Goal: Task Accomplishment & Management: Use online tool/utility

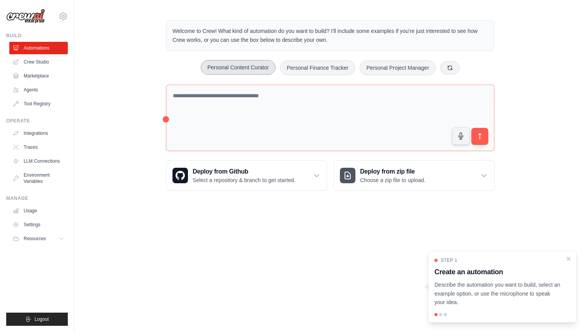
click at [228, 67] on button "Personal Content Curator" at bounding box center [238, 67] width 75 height 15
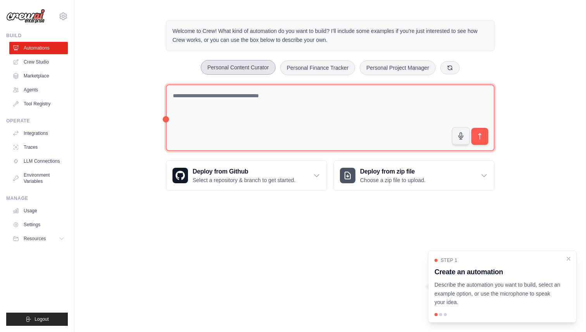
type textarea "**********"
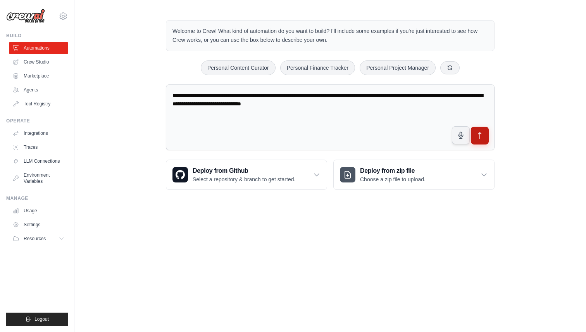
click at [476, 133] on icon "submit" at bounding box center [480, 136] width 8 height 8
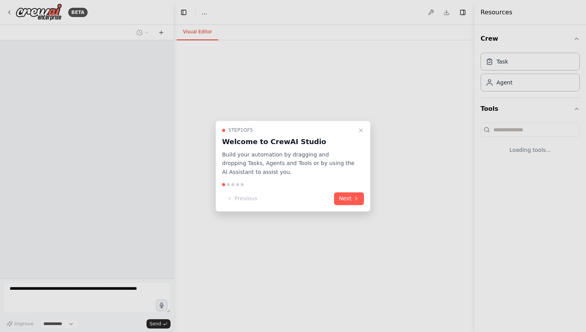
select select "****"
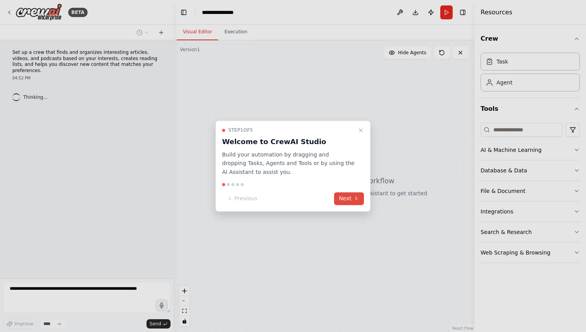
click at [346, 201] on button "Next" at bounding box center [349, 198] width 30 height 13
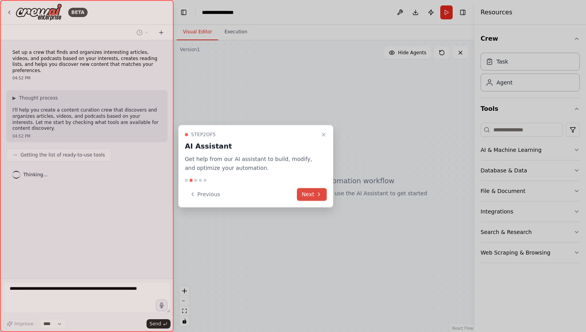
click at [307, 197] on button "Next" at bounding box center [312, 194] width 30 height 13
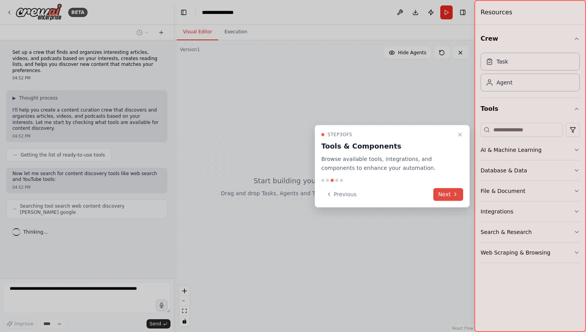
click at [442, 192] on button "Next" at bounding box center [449, 194] width 30 height 13
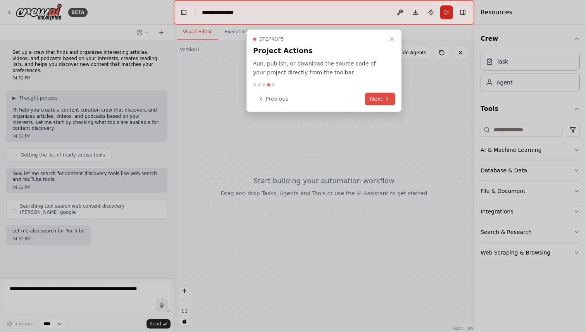
click at [374, 103] on button "Next" at bounding box center [380, 99] width 30 height 13
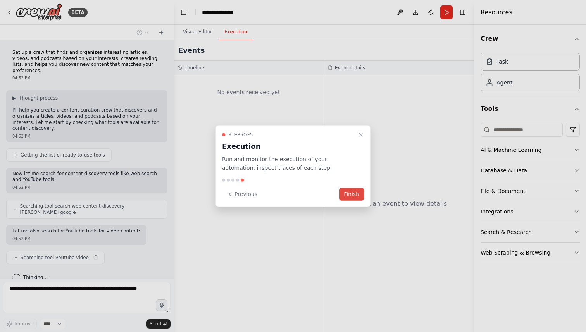
click at [350, 190] on button "Finish" at bounding box center [351, 194] width 25 height 13
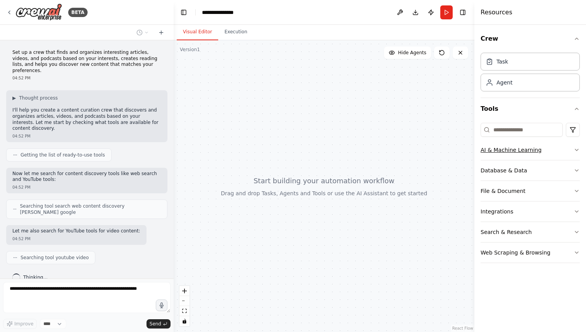
click at [500, 154] on button "AI & Machine Learning" at bounding box center [530, 150] width 99 height 20
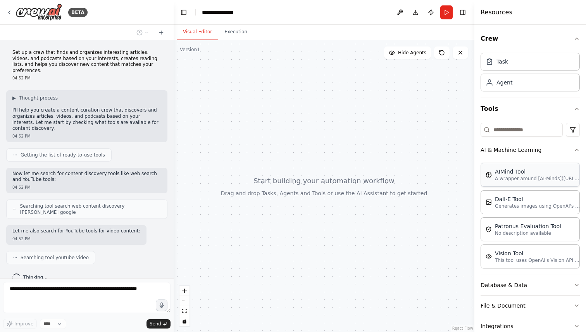
click at [491, 182] on div "AIMind Tool A wrapper around [AI-Minds](https://mindsdb.com/minds). Useful for …" at bounding box center [530, 175] width 99 height 24
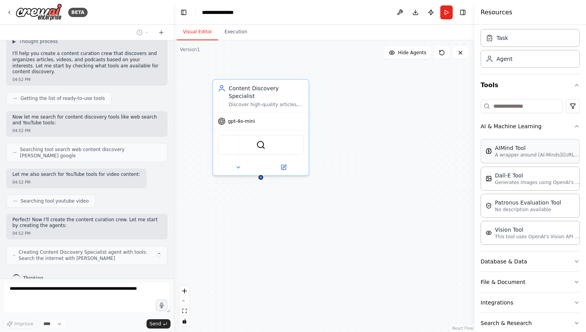
scroll to position [58, 0]
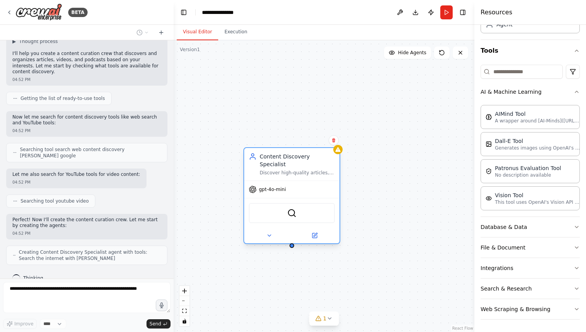
drag, startPoint x: 294, startPoint y: 106, endPoint x: 323, endPoint y: 159, distance: 60.2
click at [323, 181] on div "gpt-4o-mini" at bounding box center [291, 189] width 95 height 17
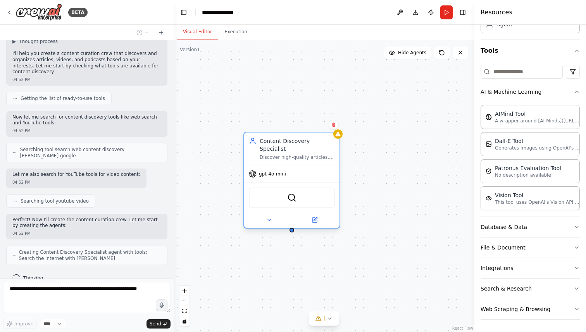
click at [323, 157] on div "Content Discovery Specialist Discover high-quality articles, videos, and podcas…" at bounding box center [291, 149] width 95 height 33
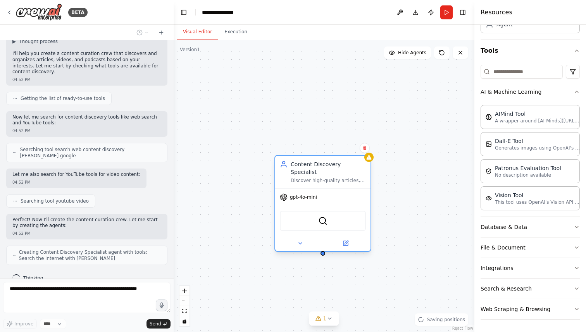
drag, startPoint x: 294, startPoint y: 157, endPoint x: 327, endPoint y: 181, distance: 40.6
click at [327, 181] on div "Content Discovery Specialist Discover high-quality articles, videos, and podcas…" at bounding box center [323, 203] width 97 height 97
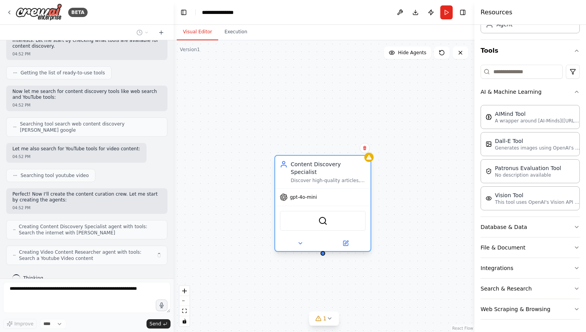
click at [317, 214] on div "Content Discovery Specialist Discover high-quality articles, videos, and podcas…" at bounding box center [324, 186] width 301 height 292
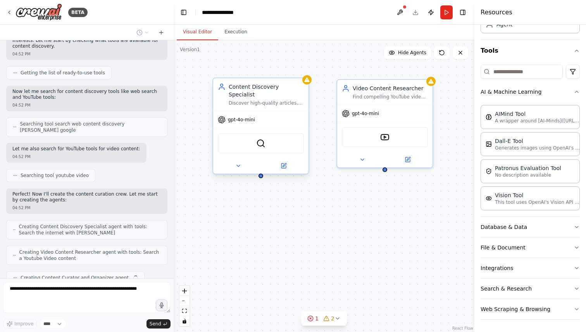
scroll to position [102, 0]
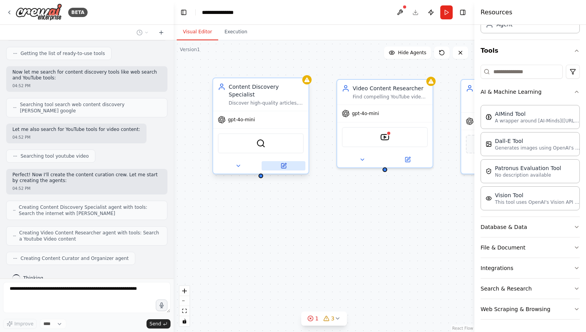
click at [286, 163] on icon at bounding box center [284, 166] width 6 height 6
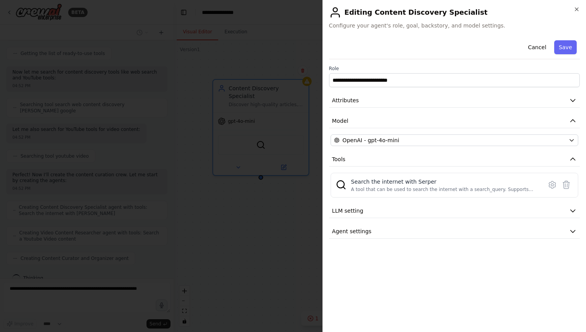
click at [279, 216] on div at bounding box center [293, 166] width 586 height 332
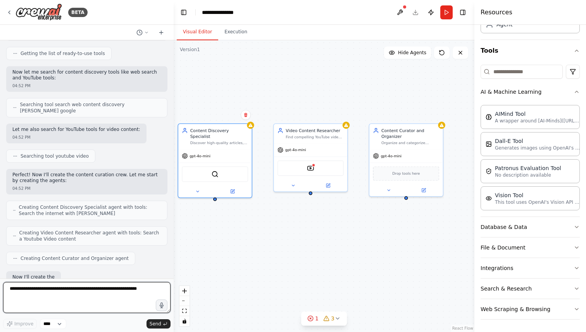
scroll to position [147, 0]
